Goal: Navigation & Orientation: Find specific page/section

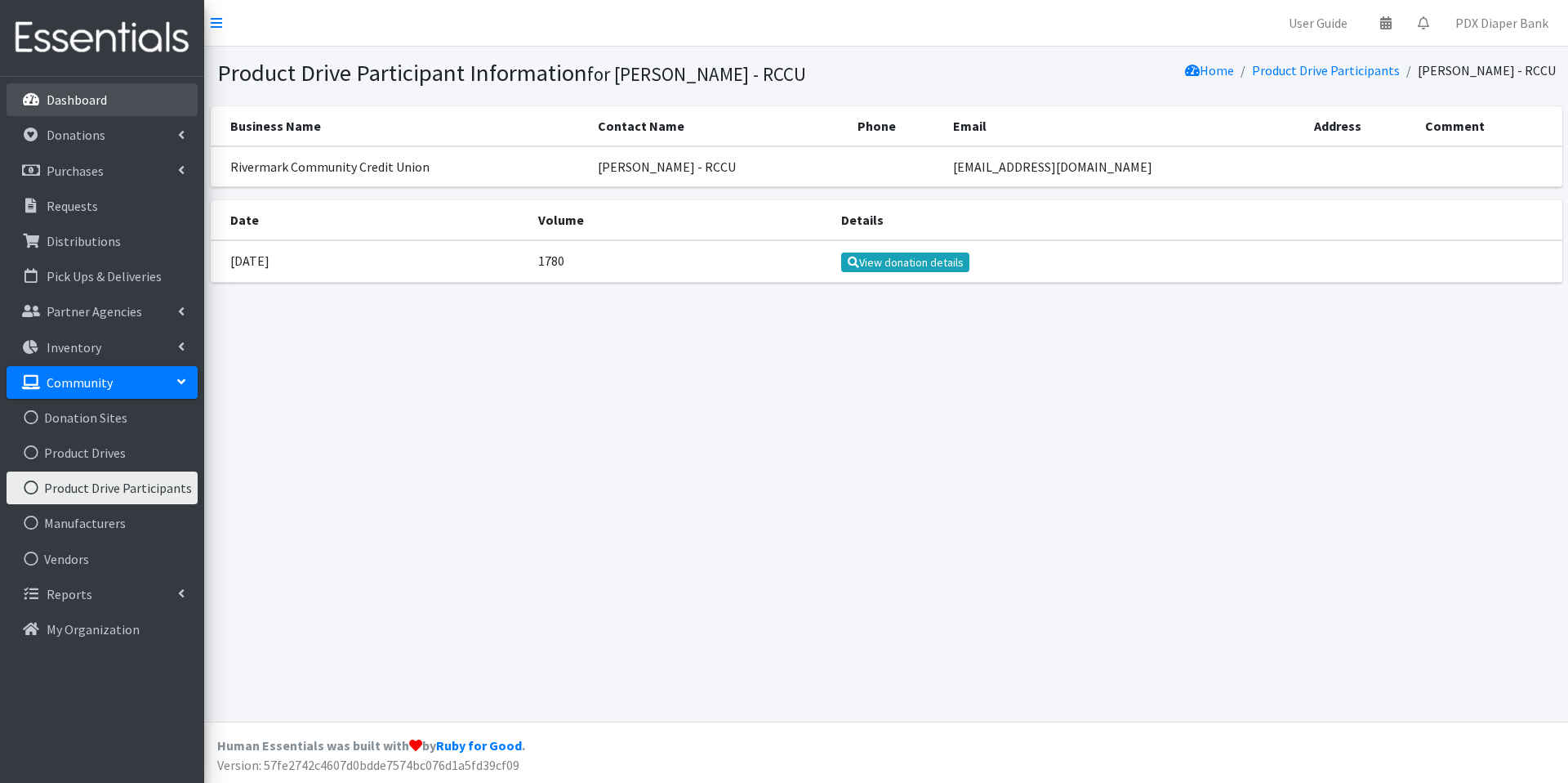
click at [85, 100] on p "Dashboard" at bounding box center [76, 100] width 60 height 16
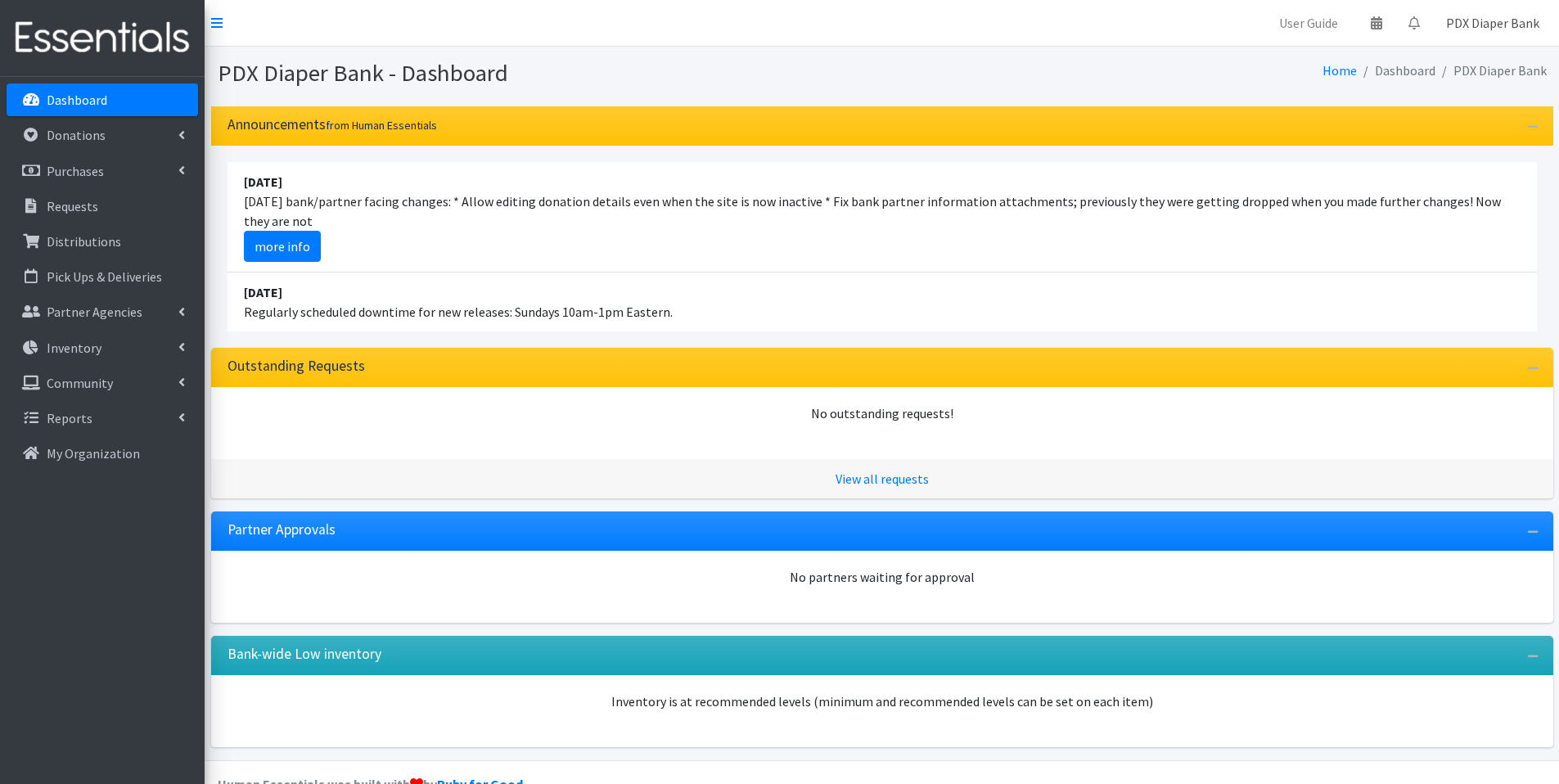
click at [1490, 24] on link "PDX Diaper Bank" at bounding box center [1492, 23] width 120 height 32
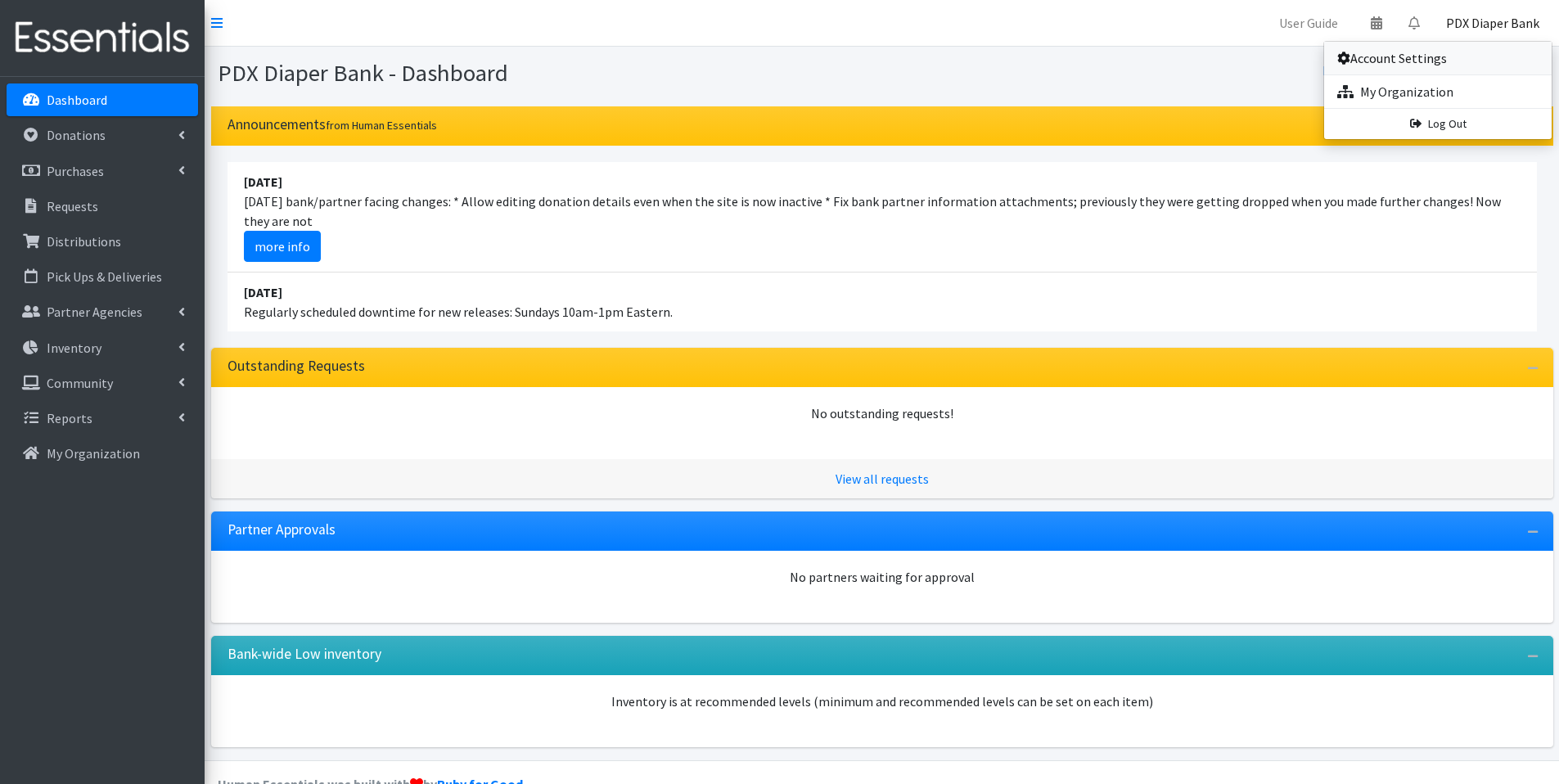
click at [1387, 58] on link "Account Settings" at bounding box center [1438, 58] width 227 height 32
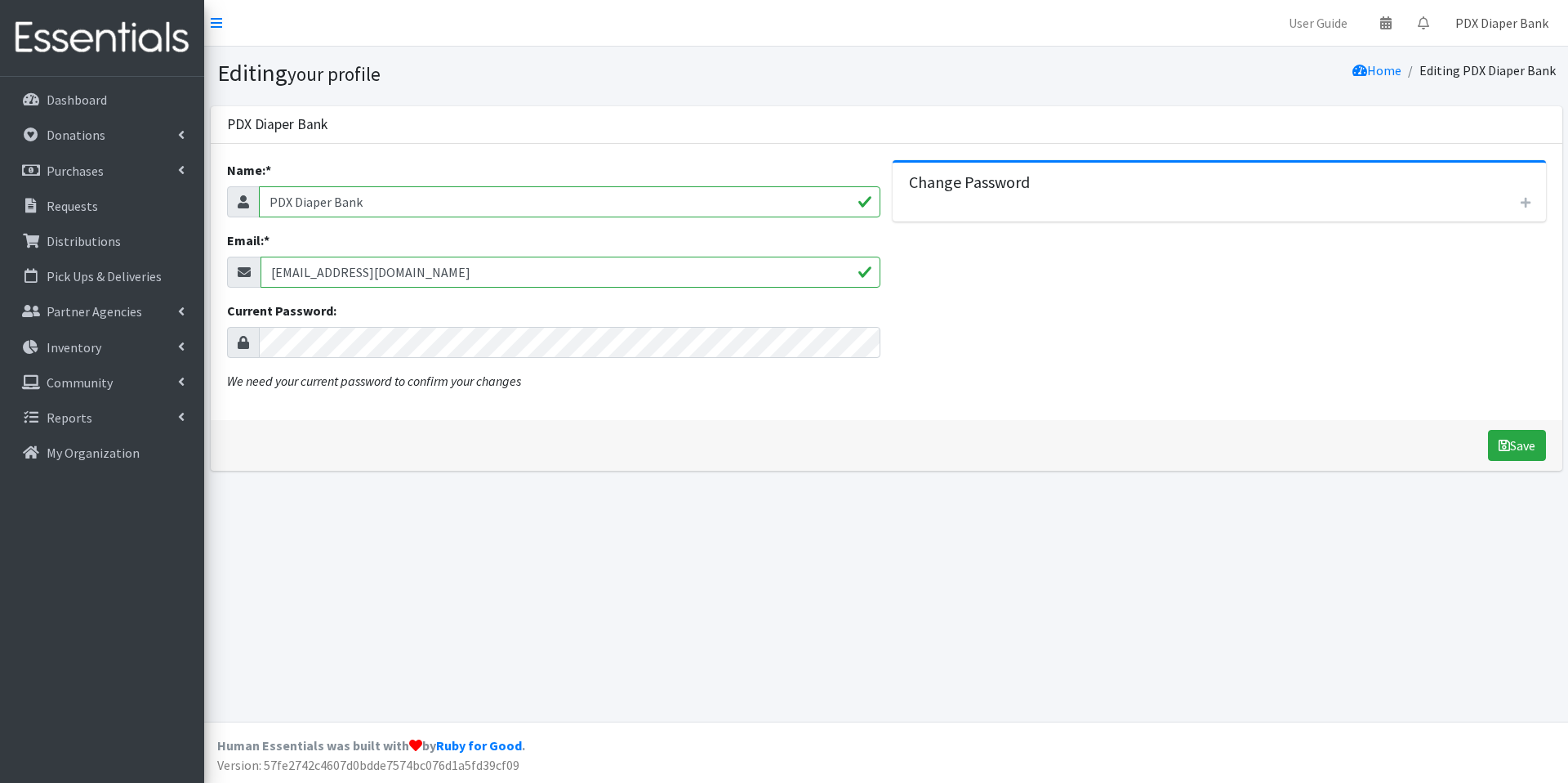
click at [1470, 19] on link "PDX Diaper Bank" at bounding box center [1501, 22] width 120 height 32
click at [1417, 90] on link "My Organization" at bounding box center [1447, 92] width 227 height 32
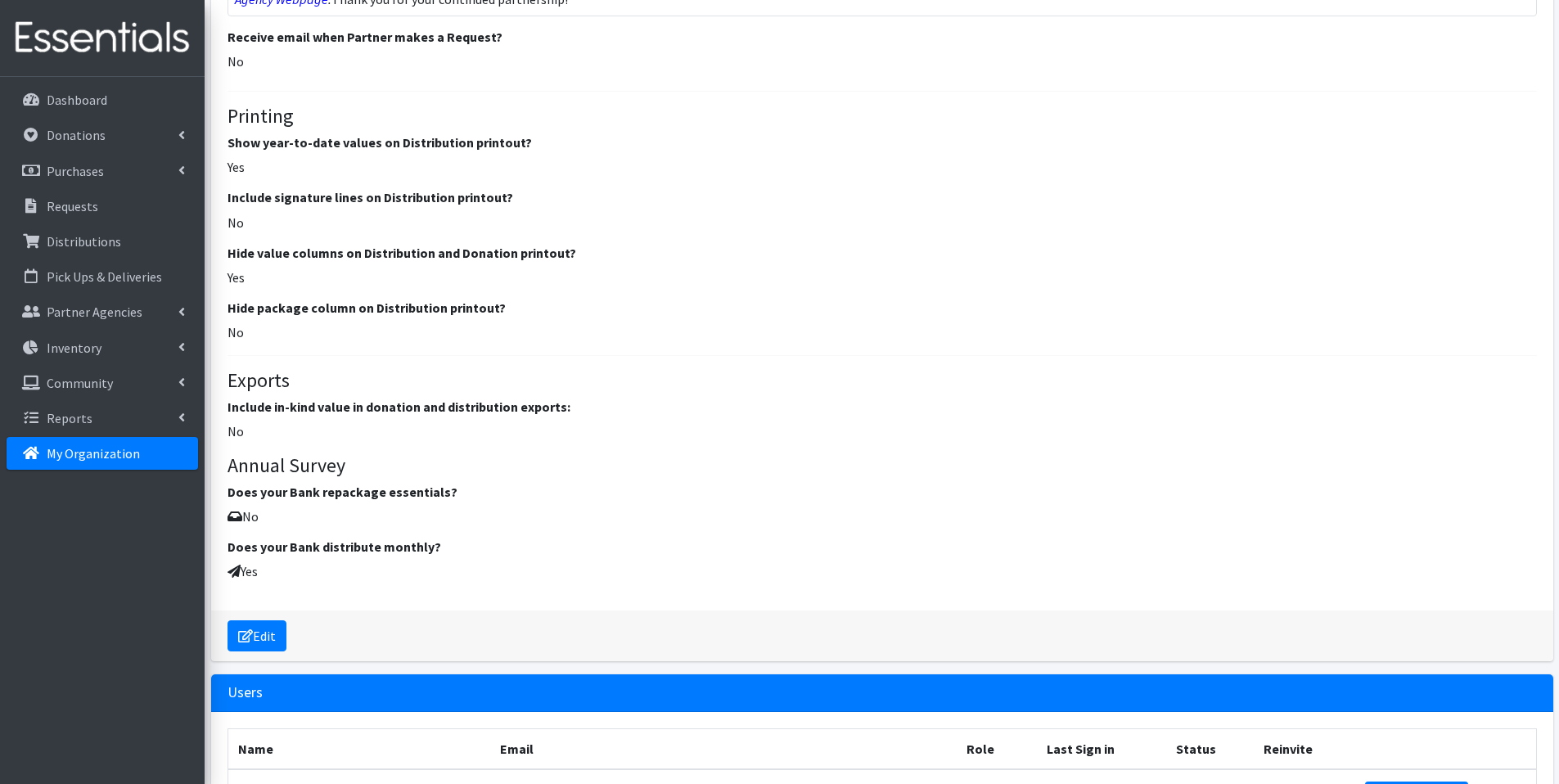
scroll to position [2131, 0]
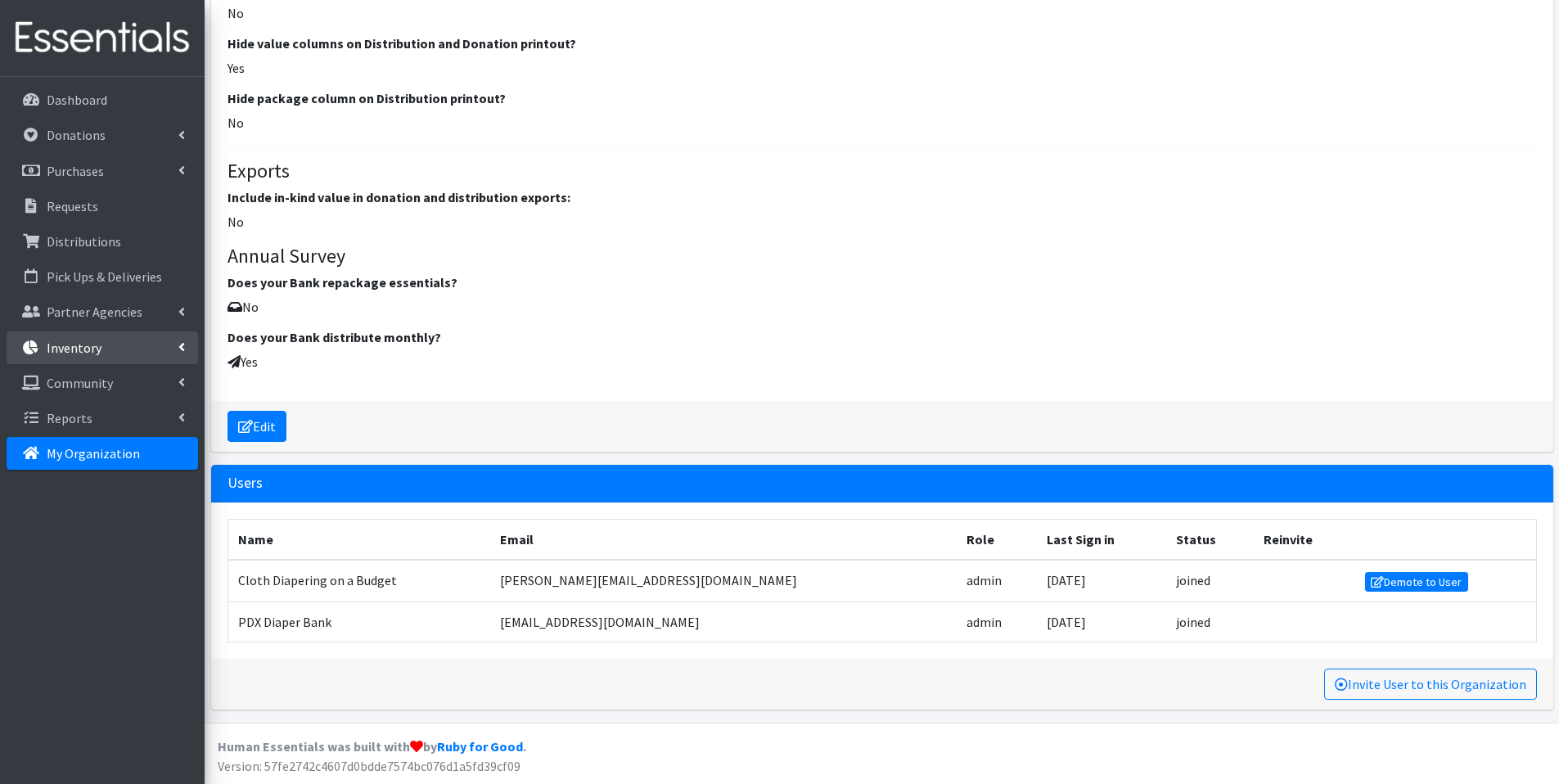
click at [87, 341] on p "Inventory" at bounding box center [74, 348] width 55 height 16
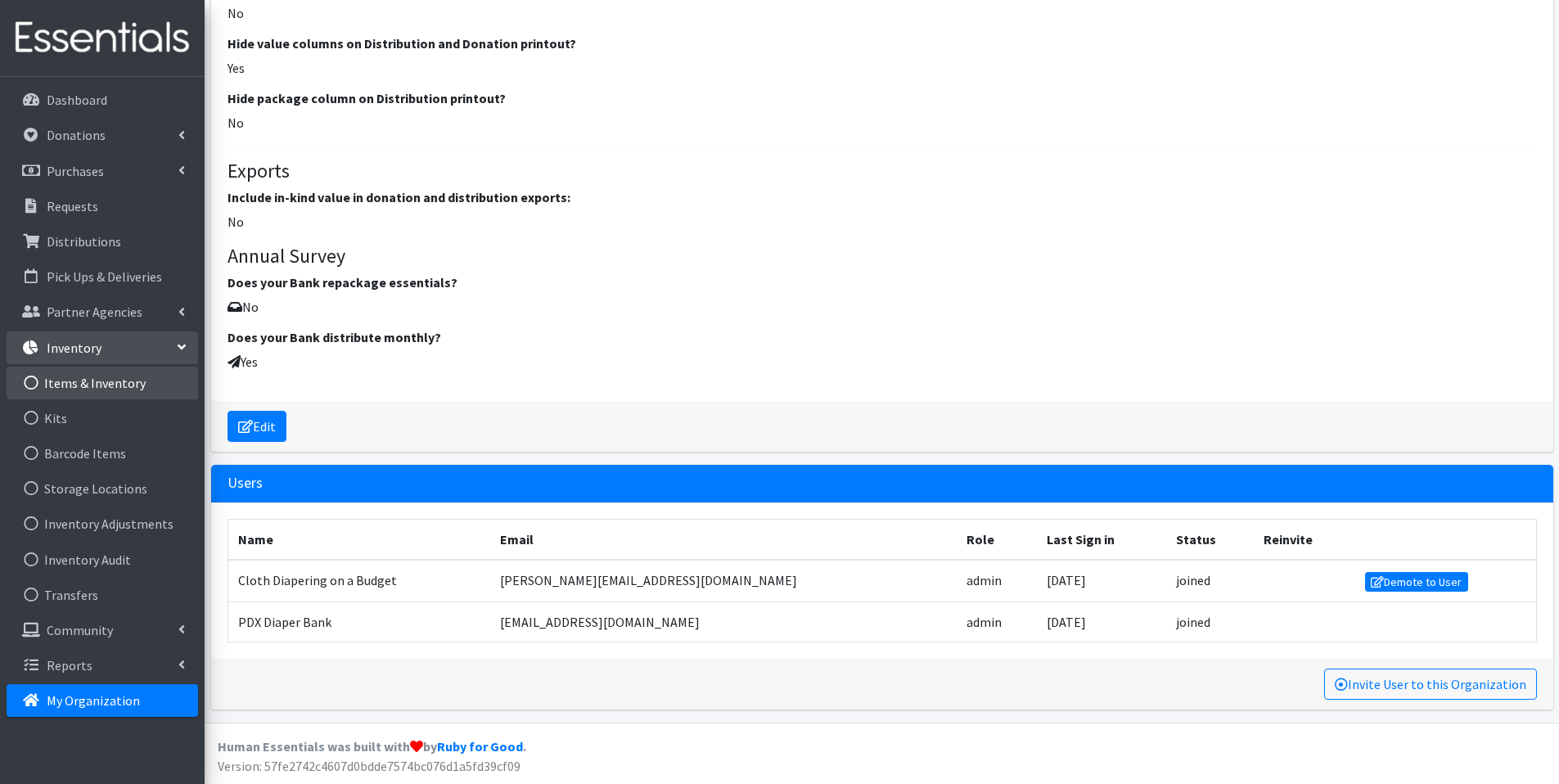
click at [80, 381] on link "Items & Inventory" at bounding box center [102, 383] width 191 height 32
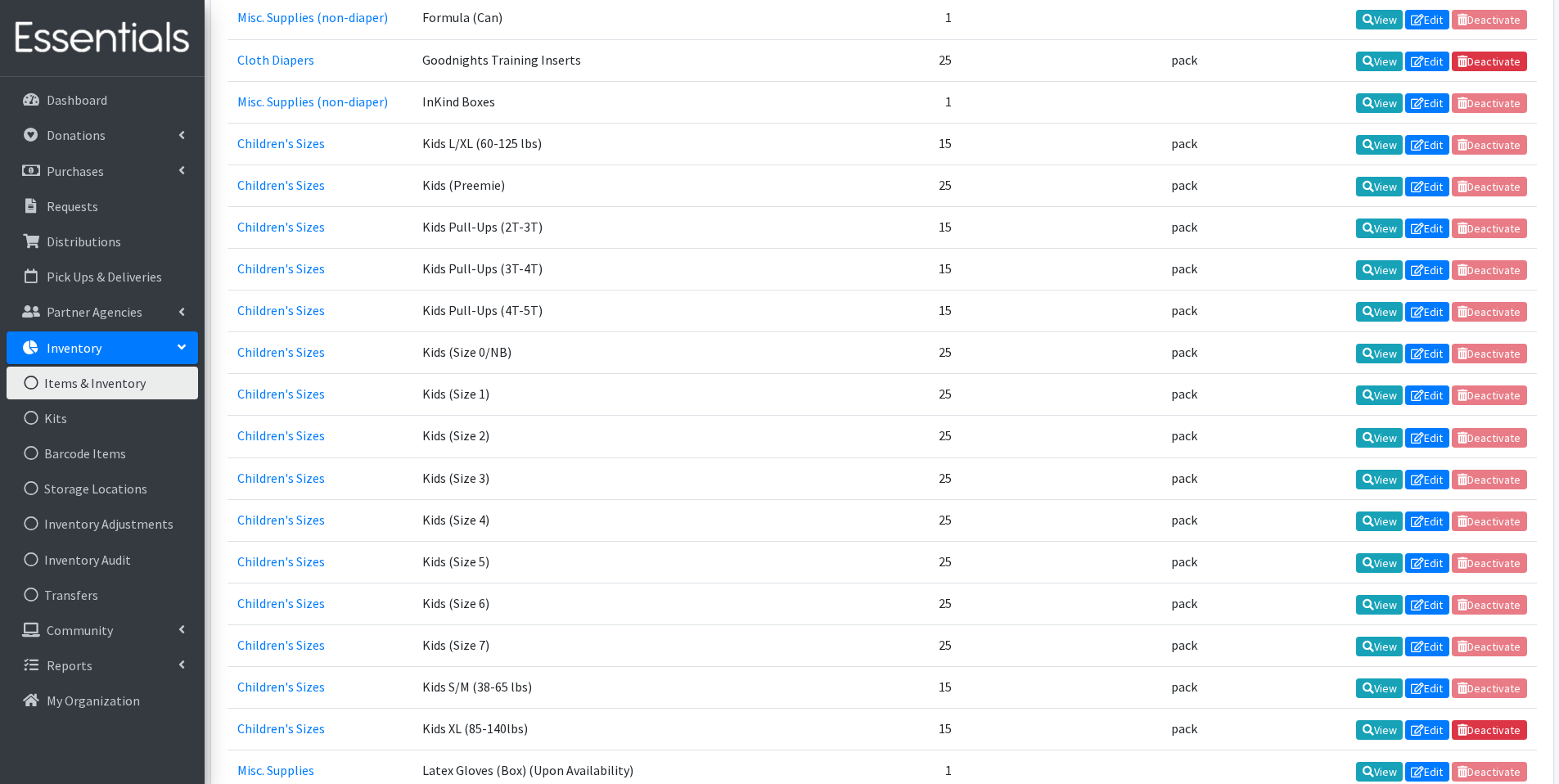
scroll to position [1543, 0]
